Goal: Task Accomplishment & Management: Manage account settings

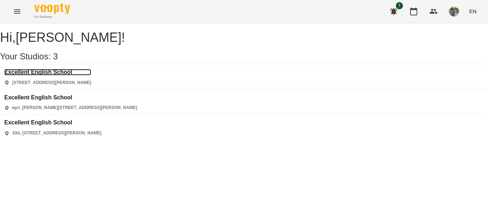
click at [66, 75] on h3 "Excellent English School" at bounding box center [47, 72] width 87 height 6
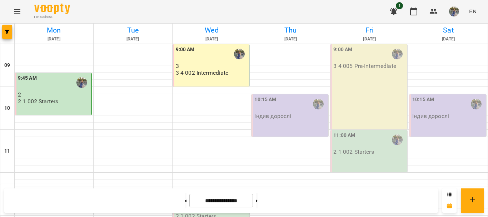
scroll to position [321, 0]
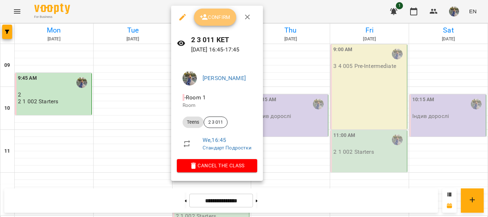
click at [215, 15] on span "Confirm" at bounding box center [215, 17] width 31 height 9
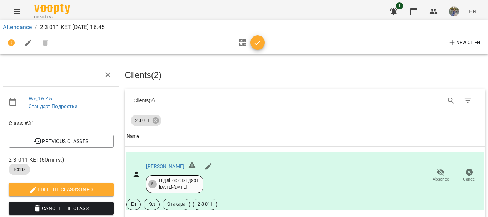
click at [260, 46] on icon "button" at bounding box center [257, 43] width 9 height 9
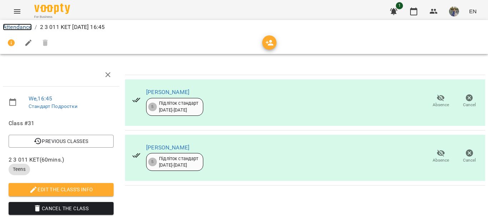
click at [24, 26] on link "Attendance" at bounding box center [17, 27] width 29 height 7
